Goal: Task Accomplishment & Management: Use online tool/utility

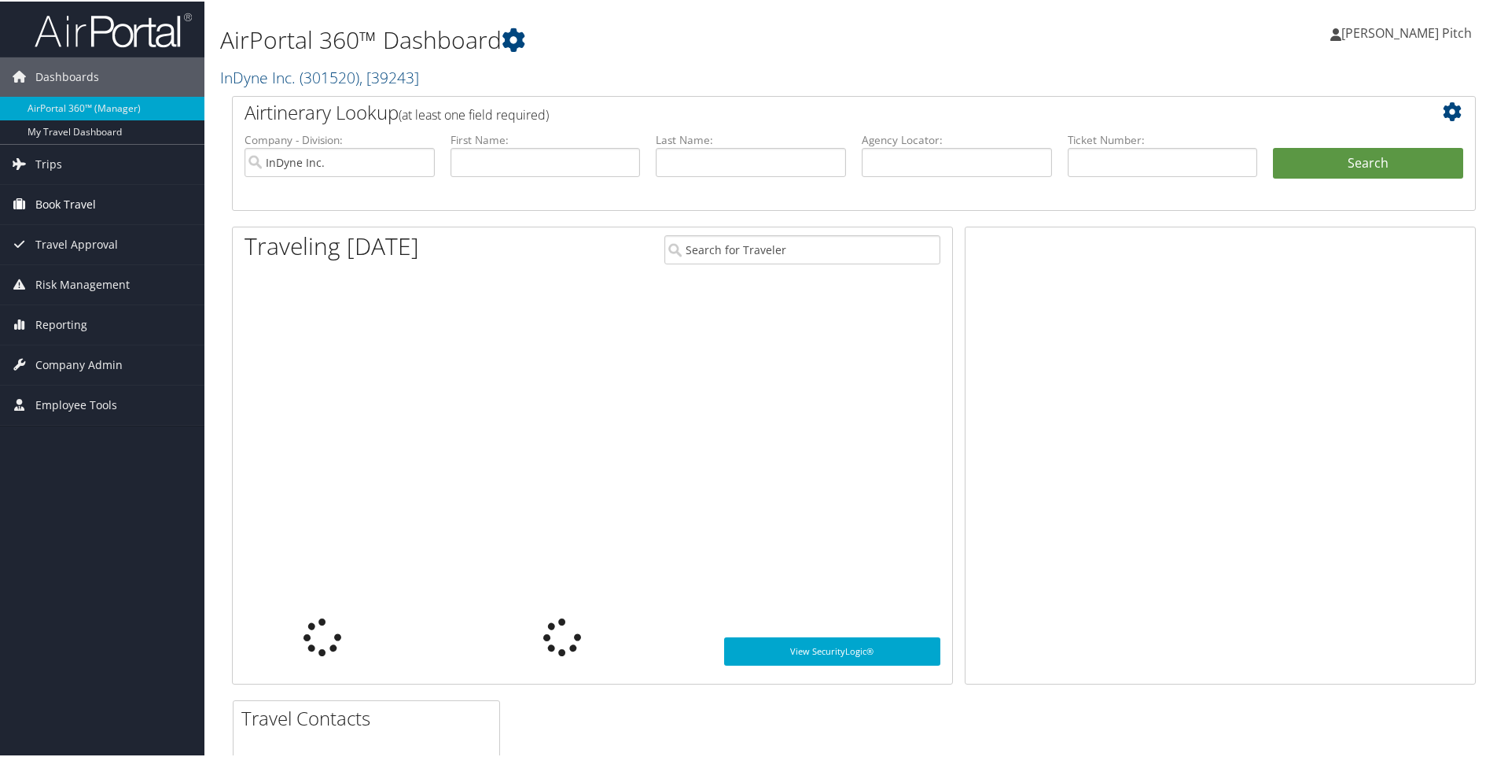
click at [71, 201] on span "Book Travel" at bounding box center [65, 202] width 61 height 39
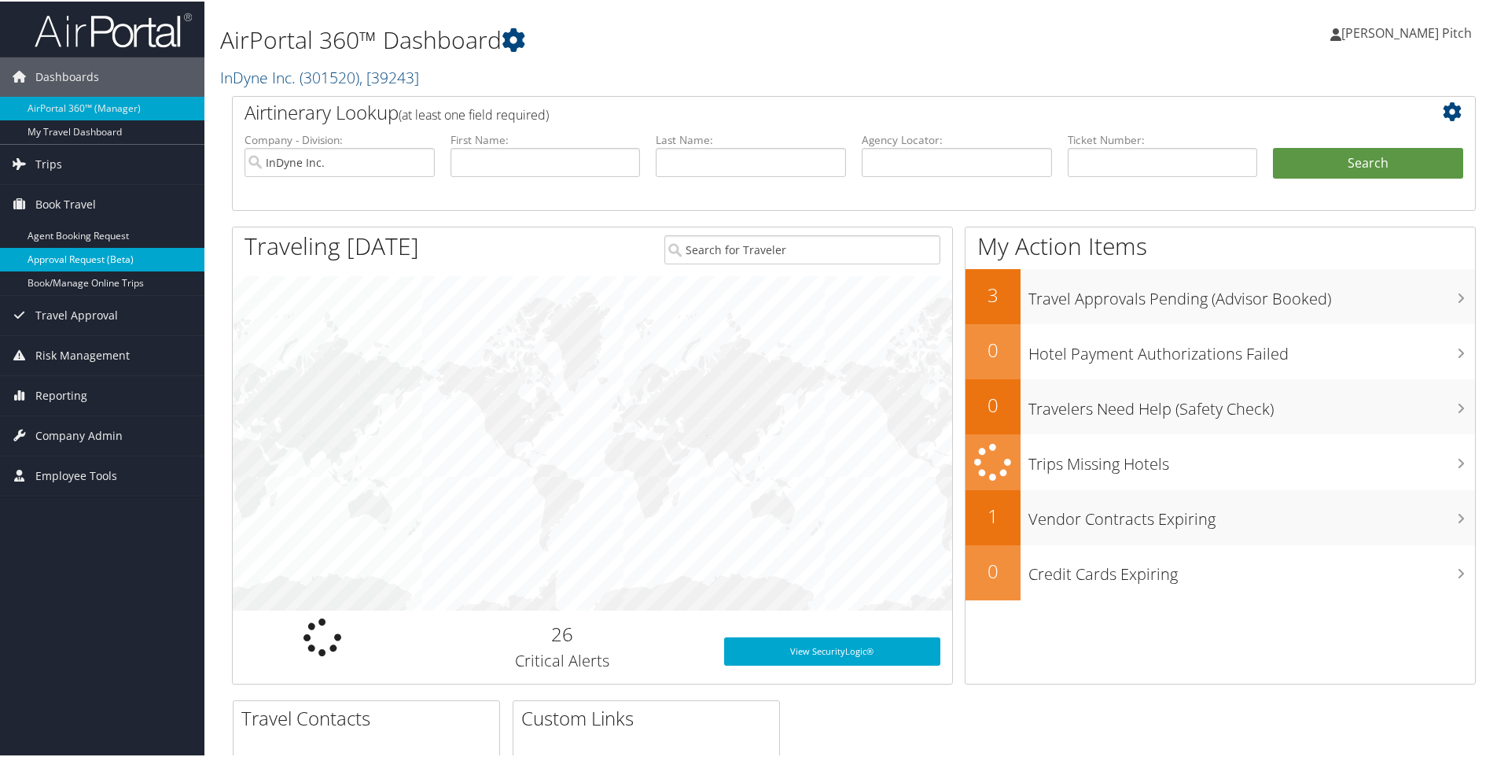
click at [80, 260] on link "Approval Request (Beta)" at bounding box center [102, 258] width 204 height 24
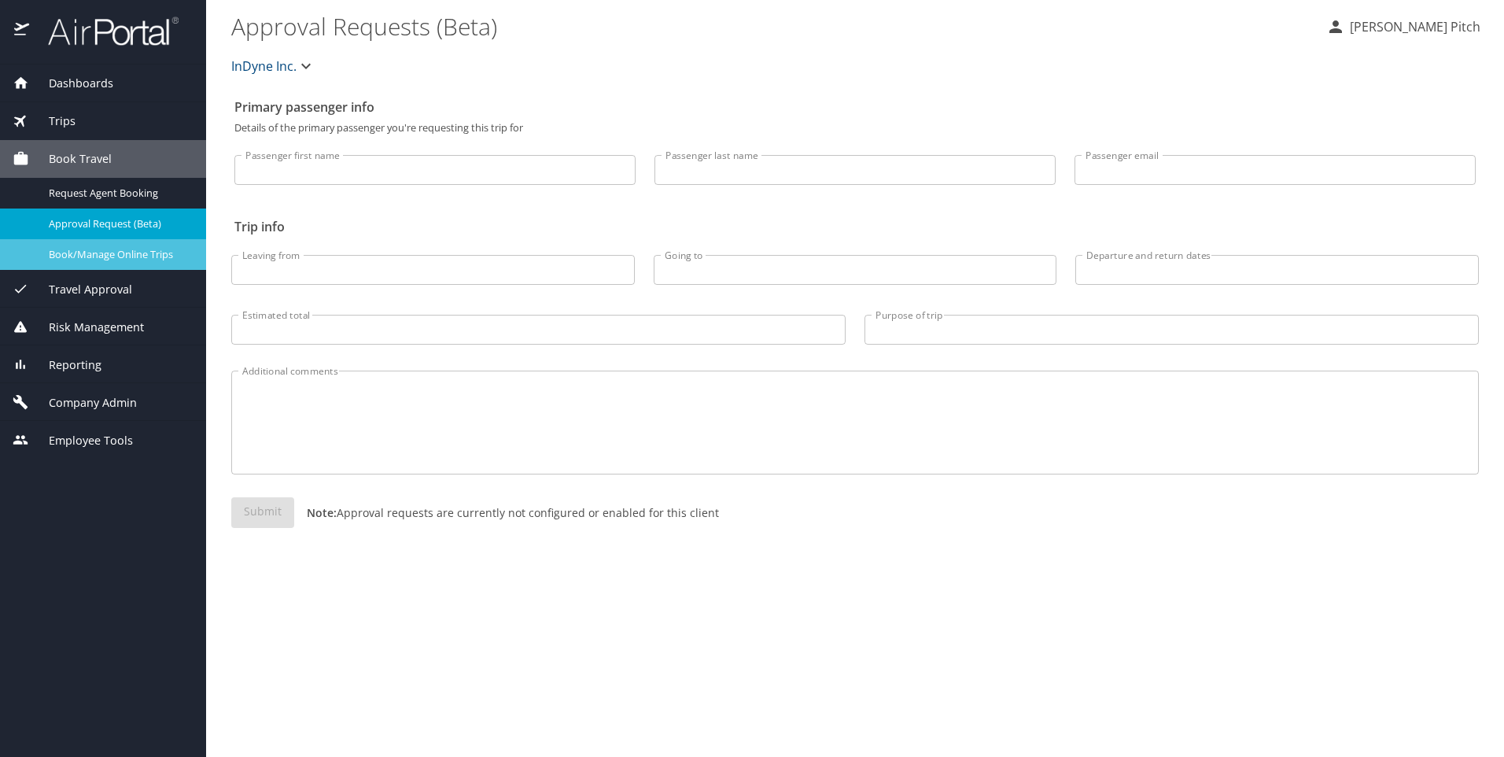
click at [102, 256] on span "Book/Manage Online Trips" at bounding box center [118, 254] width 138 height 15
